Goal: Check status: Check status

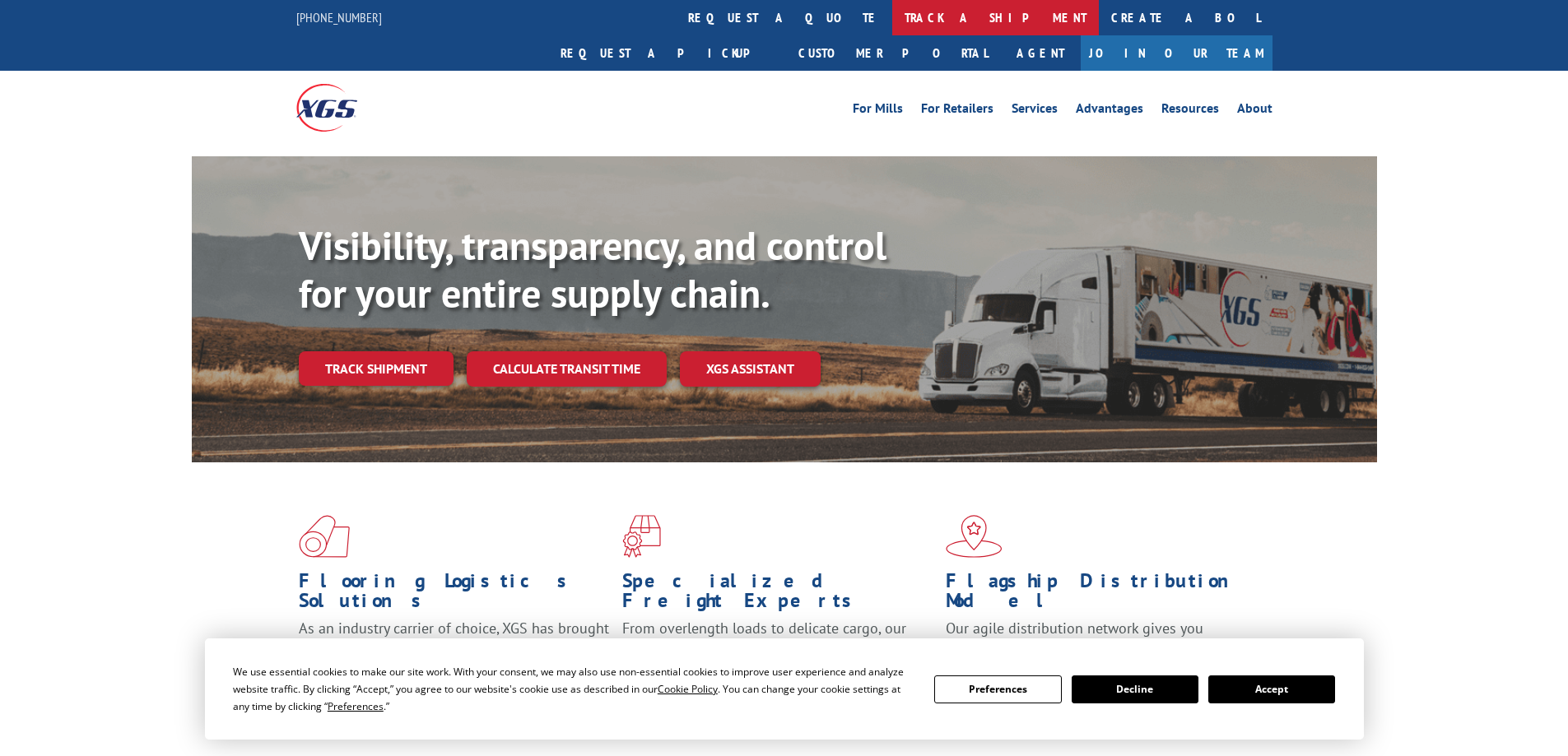
click at [892, 12] on link "track a shipment" at bounding box center [995, 18] width 207 height 35
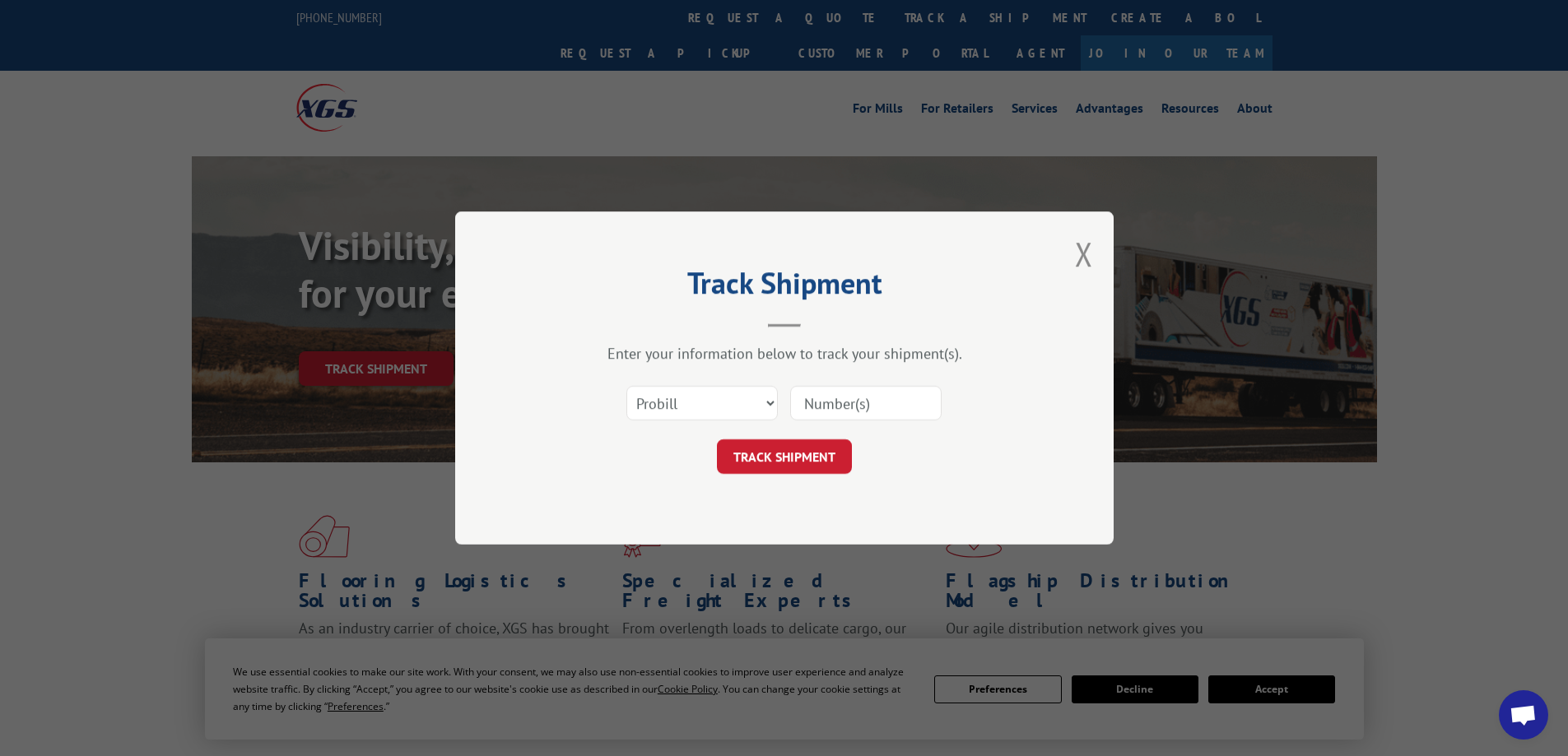
click at [845, 402] on input at bounding box center [866, 403] width 152 height 34
paste input "FR40251171"
type input "FR40251171"
click at [738, 400] on select "Select category... Probill BOL PO" at bounding box center [702, 403] width 152 height 34
select select "bol"
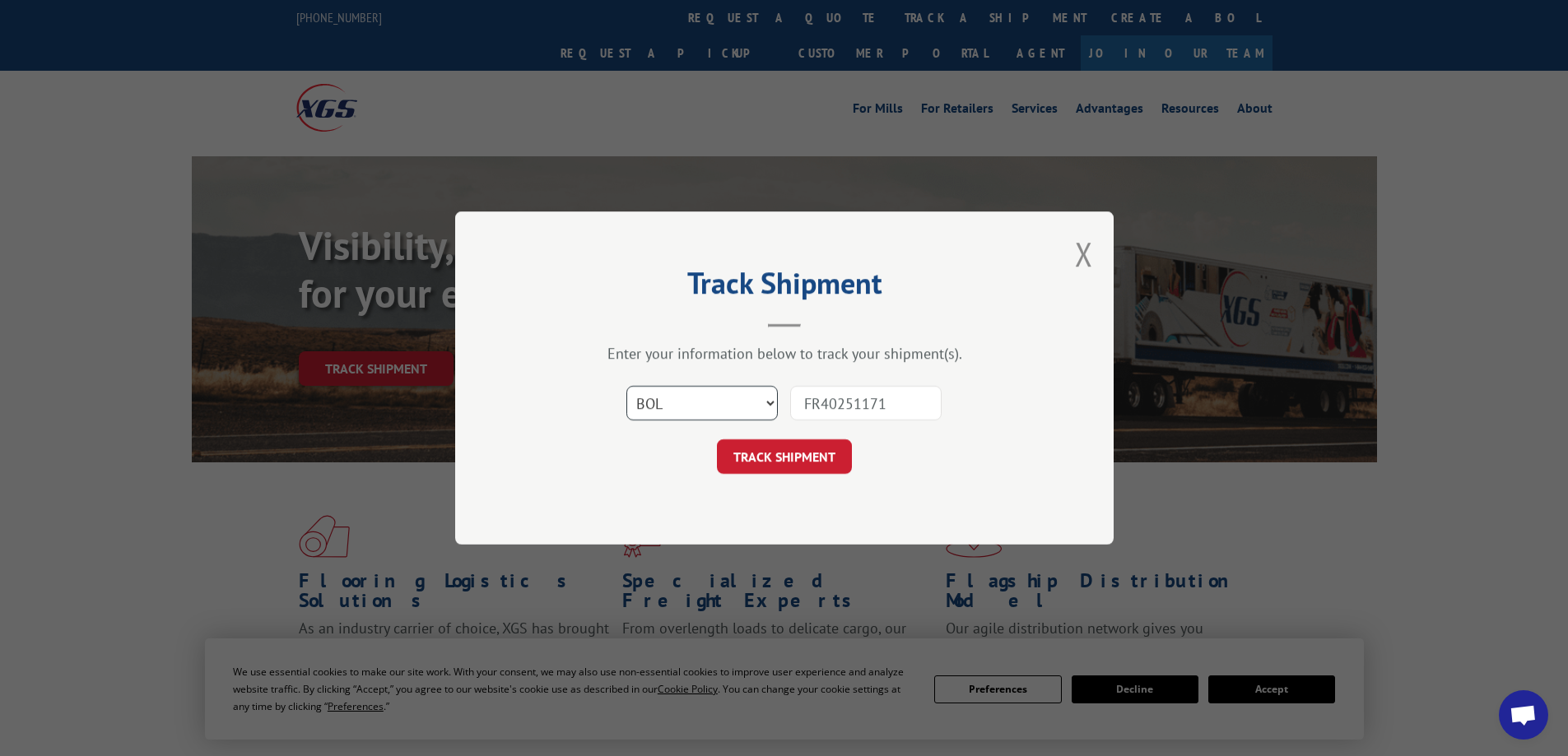
click at [626, 386] on select "Select category... Probill BOL PO" at bounding box center [702, 403] width 152 height 34
click at [799, 462] on button "TRACK SHIPMENT" at bounding box center [784, 456] width 135 height 34
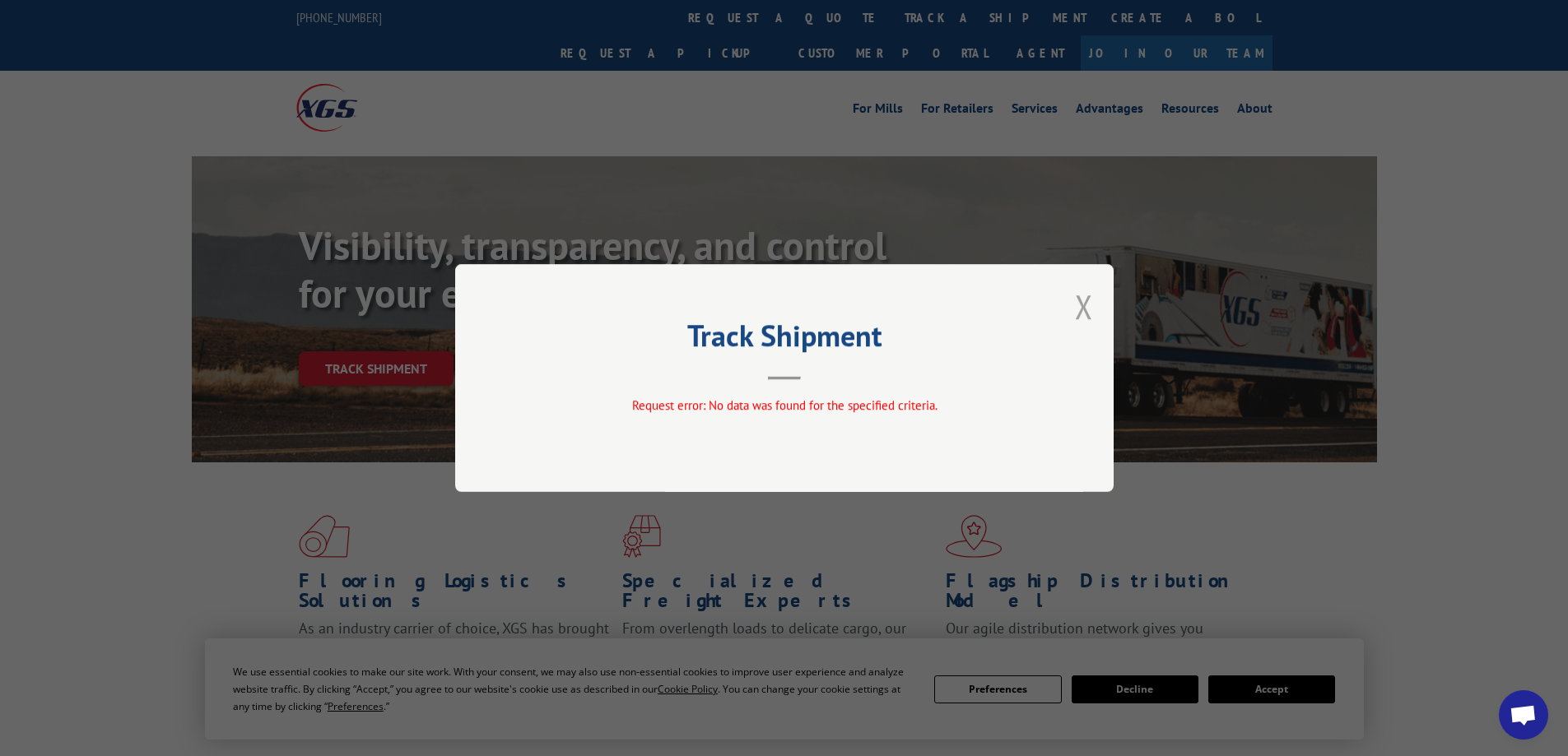
click at [1086, 303] on button "Close modal" at bounding box center [1084, 307] width 18 height 44
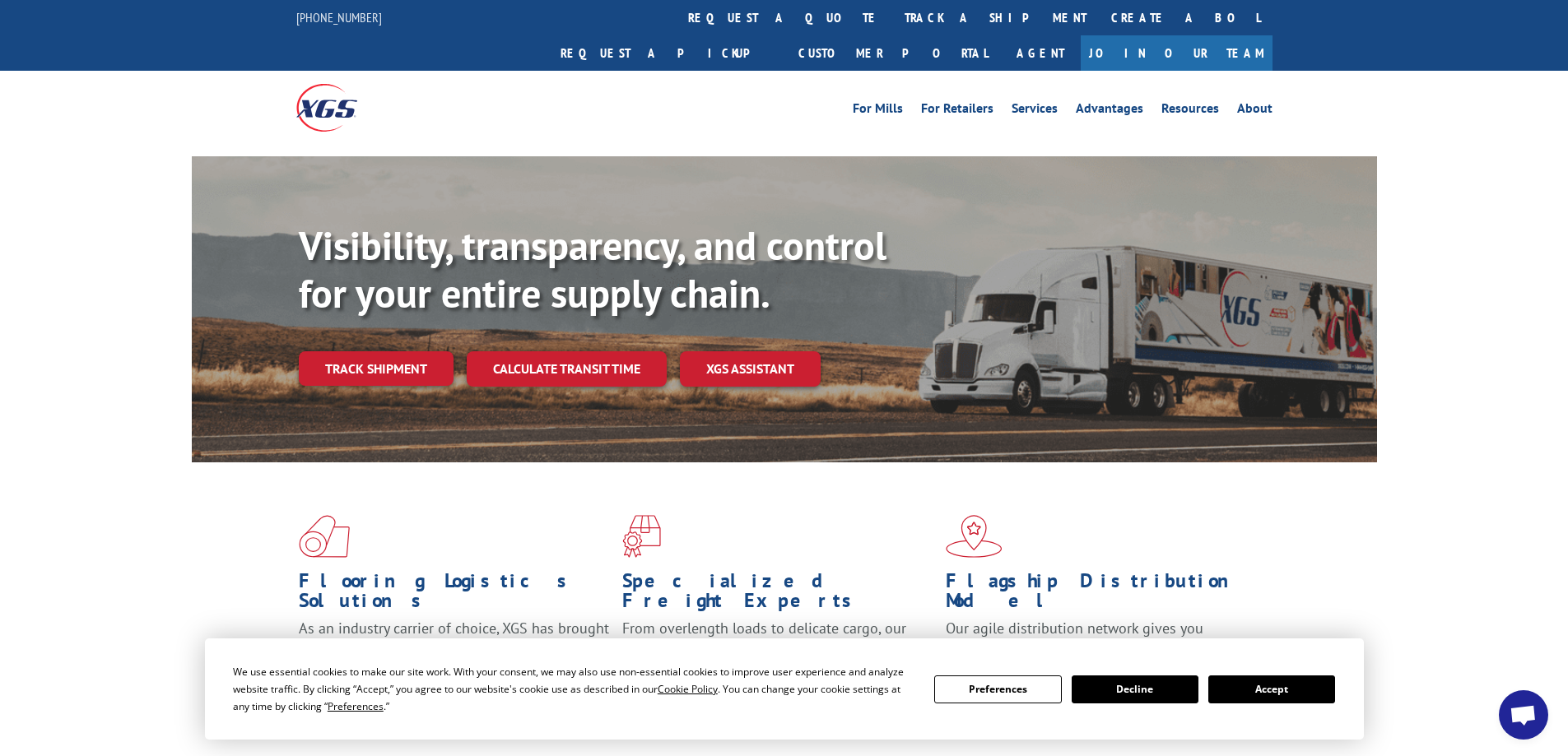
click at [1271, 684] on button "Accept" at bounding box center [1272, 689] width 127 height 28
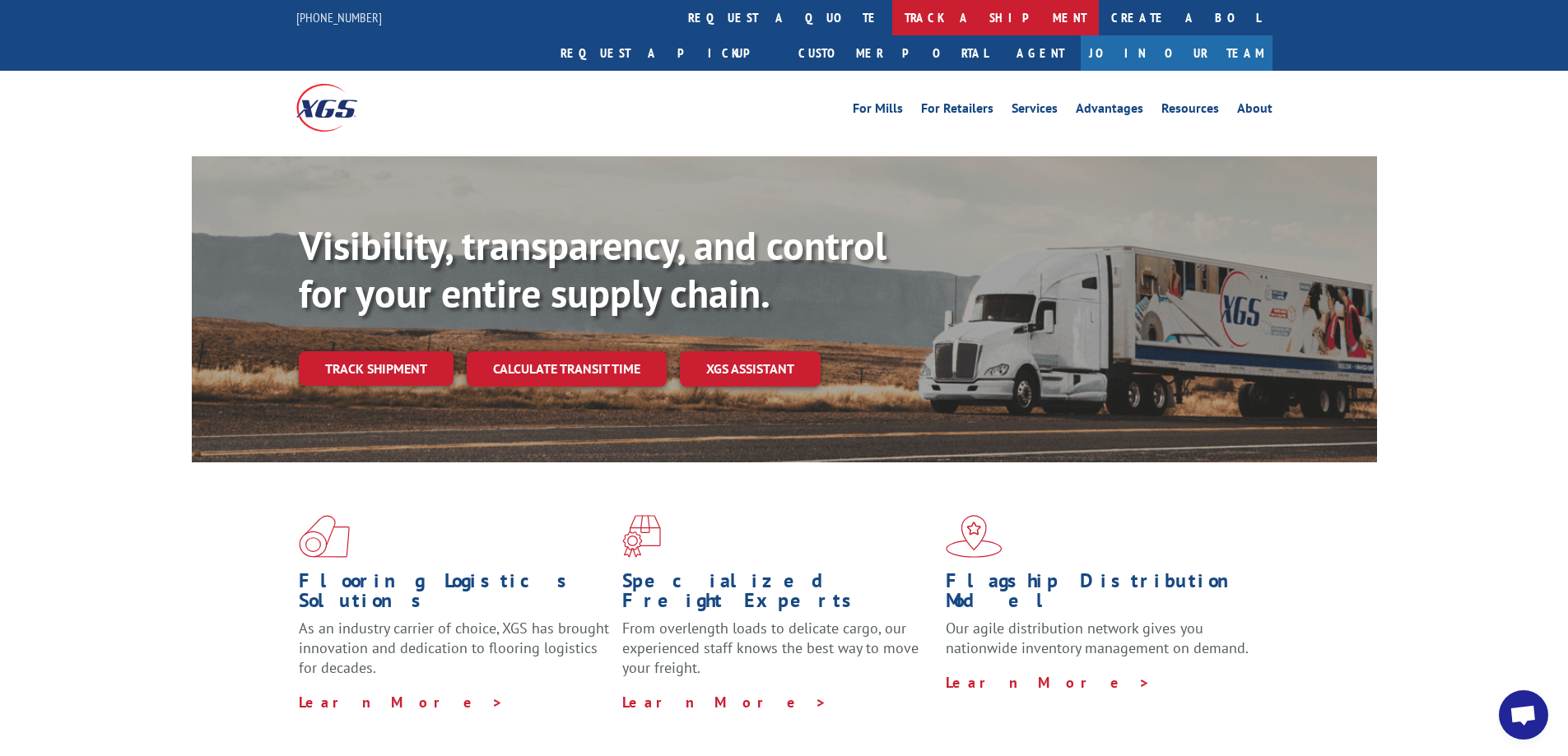
click at [892, 25] on link "track a shipment" at bounding box center [995, 18] width 207 height 35
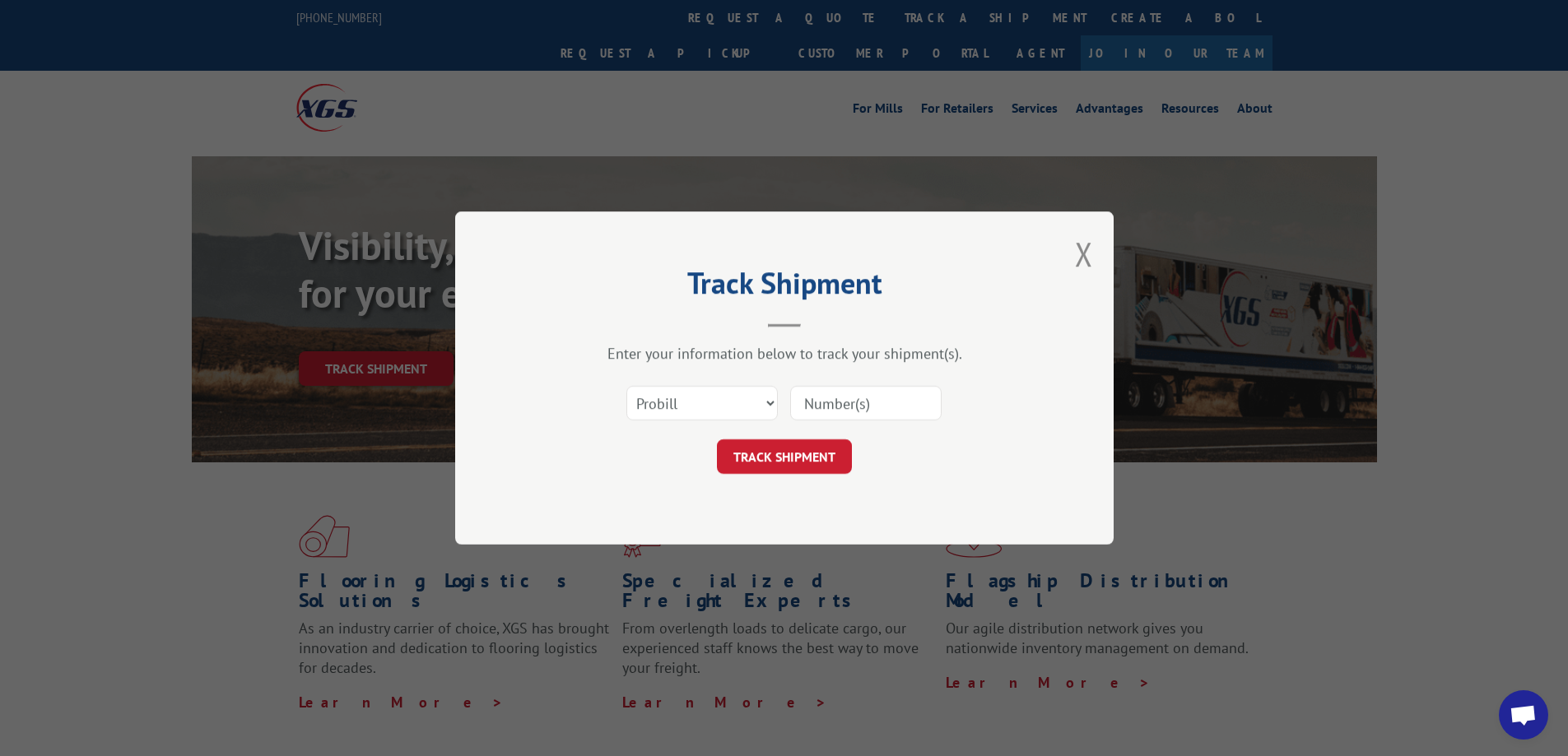
click at [884, 402] on input at bounding box center [866, 403] width 152 height 34
paste input "25576670"
type input "25576670"
click at [747, 404] on select "Select category... Probill BOL PO" at bounding box center [702, 403] width 152 height 34
select select "po"
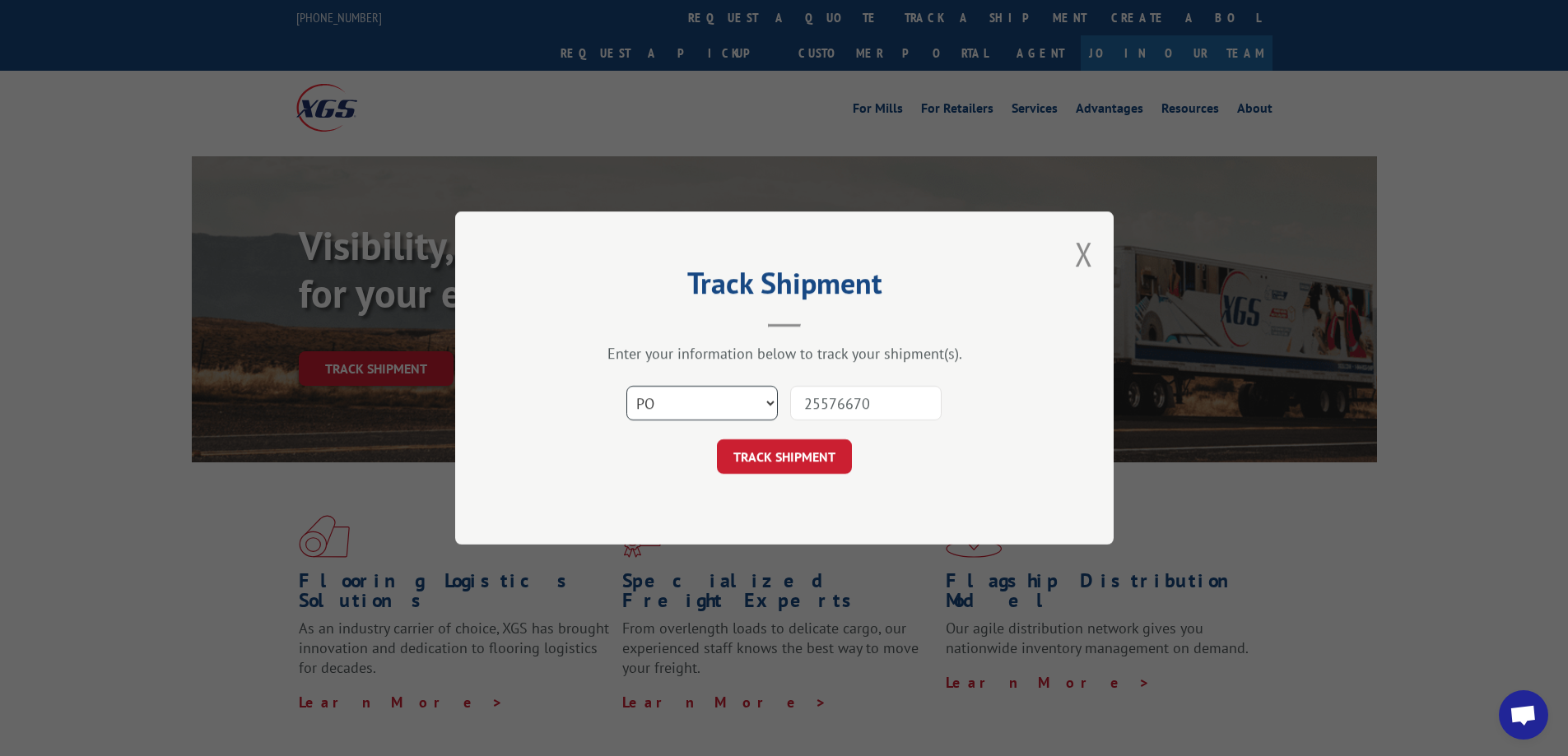
click at [626, 386] on select "Select category... Probill BOL PO" at bounding box center [702, 403] width 152 height 34
click at [802, 464] on button "TRACK SHIPMENT" at bounding box center [784, 456] width 135 height 34
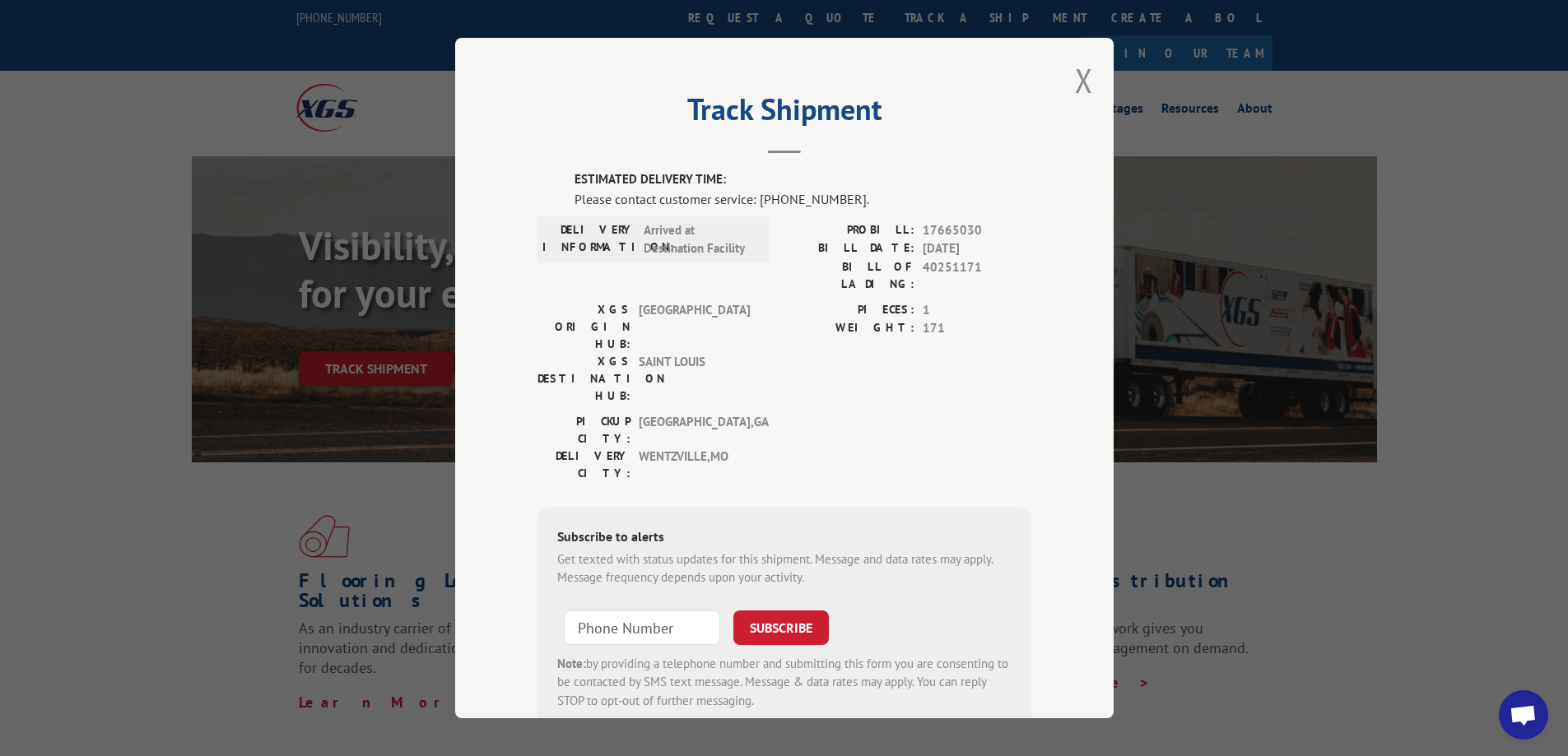
click at [945, 232] on span "17665030" at bounding box center [977, 231] width 109 height 19
